Goal: Task Accomplishment & Management: Manage account settings

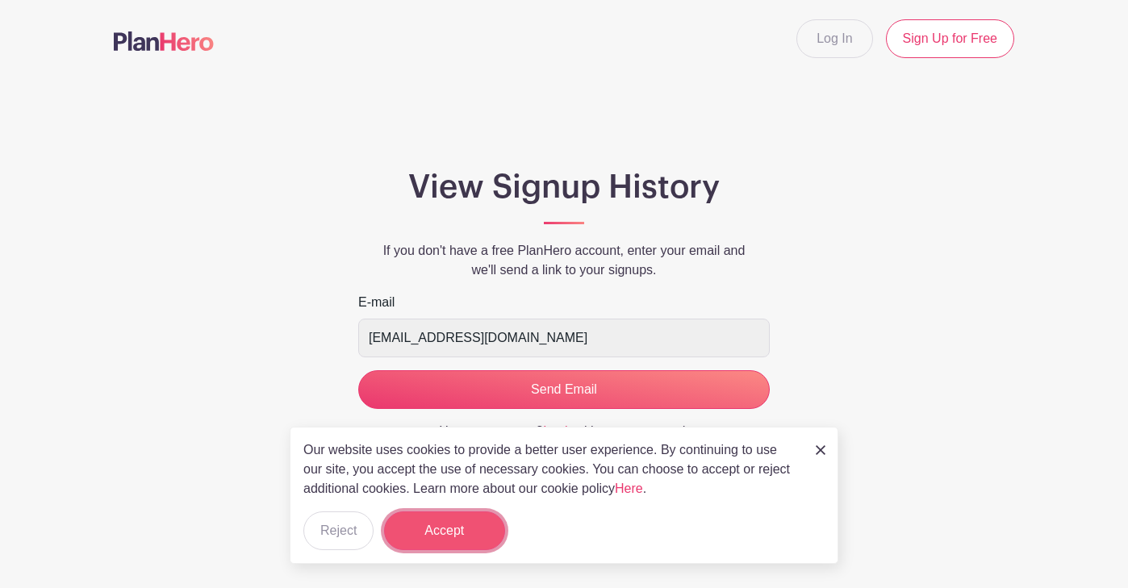
click at [457, 529] on button "Accept" at bounding box center [444, 530] width 121 height 39
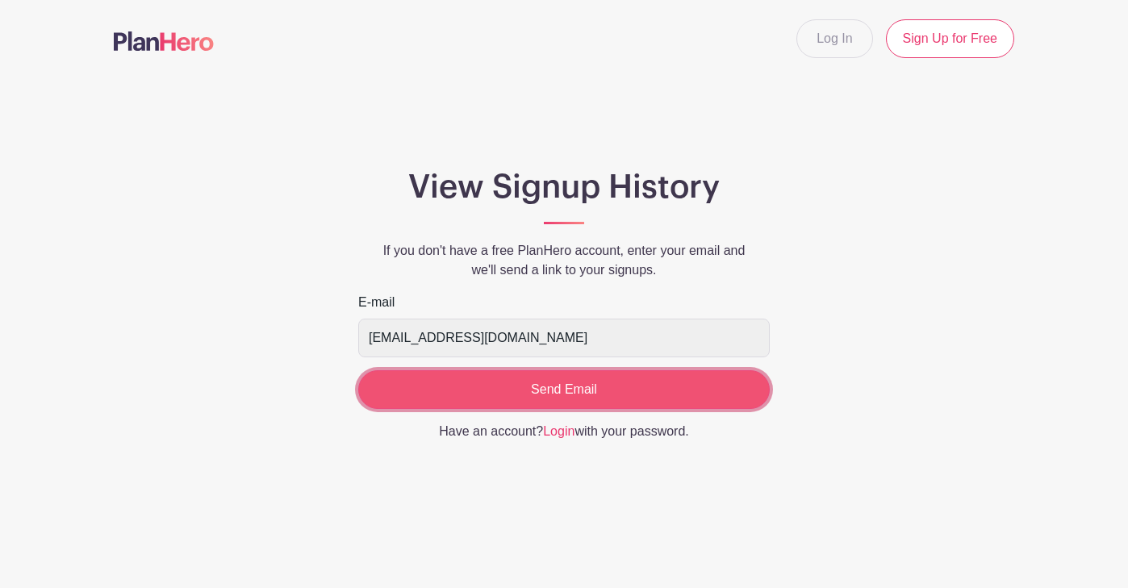
click at [566, 389] on input "Send Email" at bounding box center [563, 389] width 411 height 39
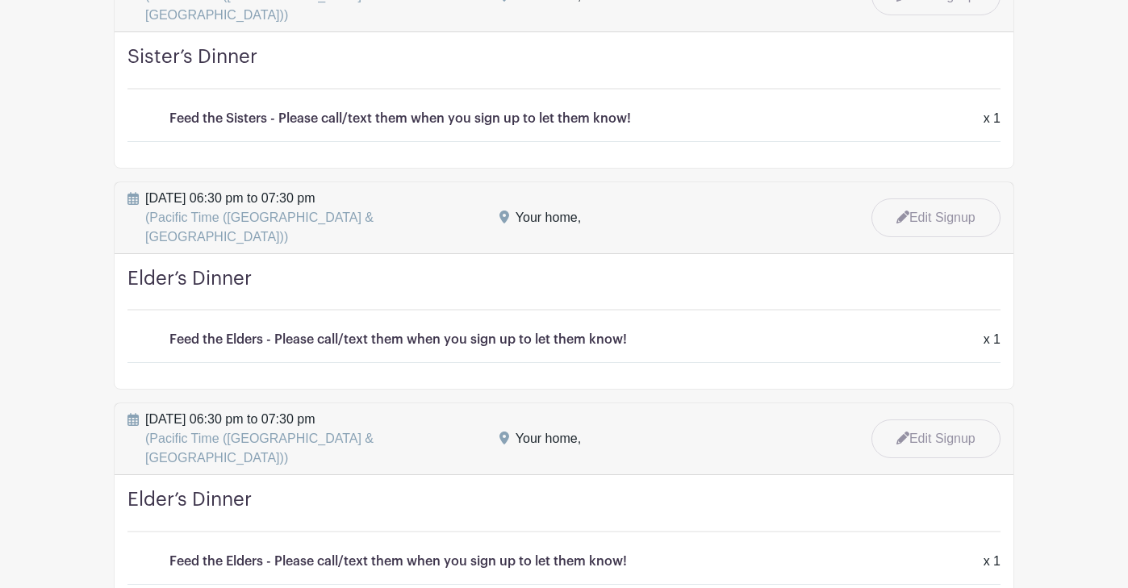
scroll to position [693, 0]
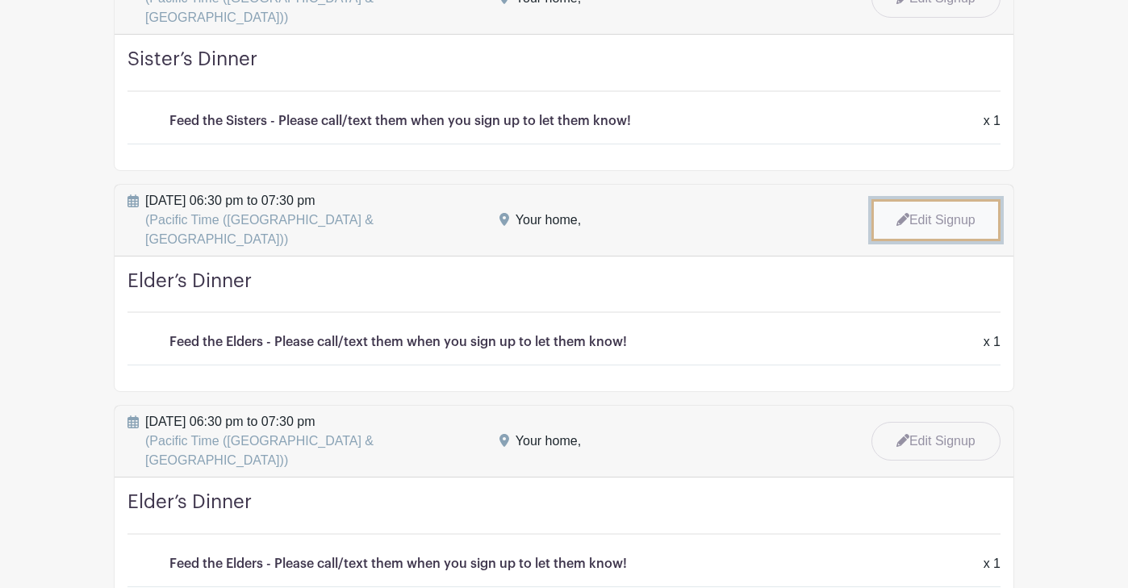
click at [942, 199] on link "Edit Signup" at bounding box center [935, 220] width 129 height 42
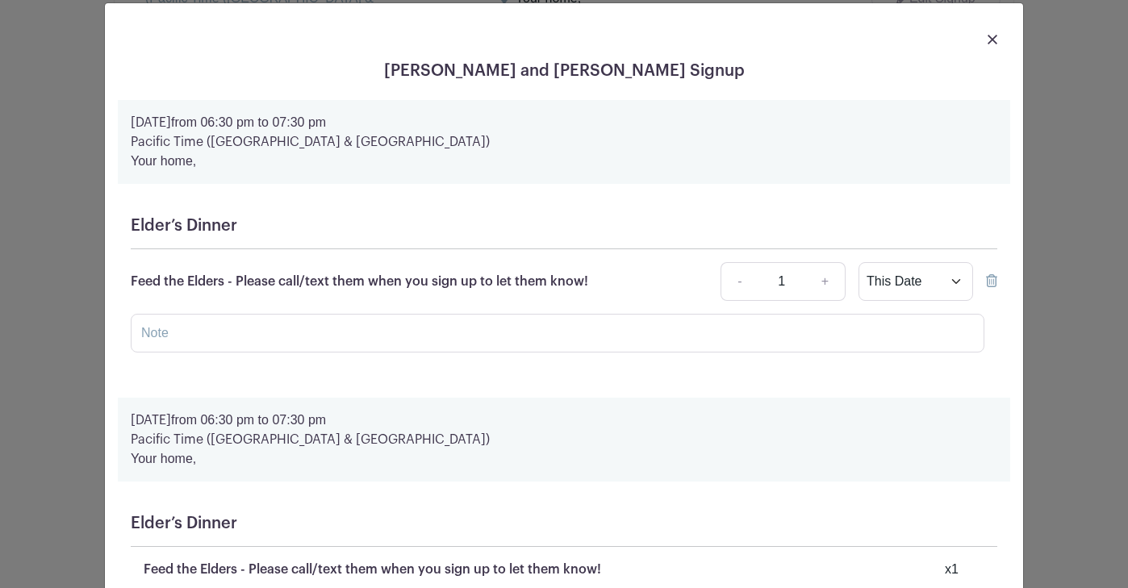
scroll to position [0, 0]
